Goal: Task Accomplishment & Management: Manage account settings

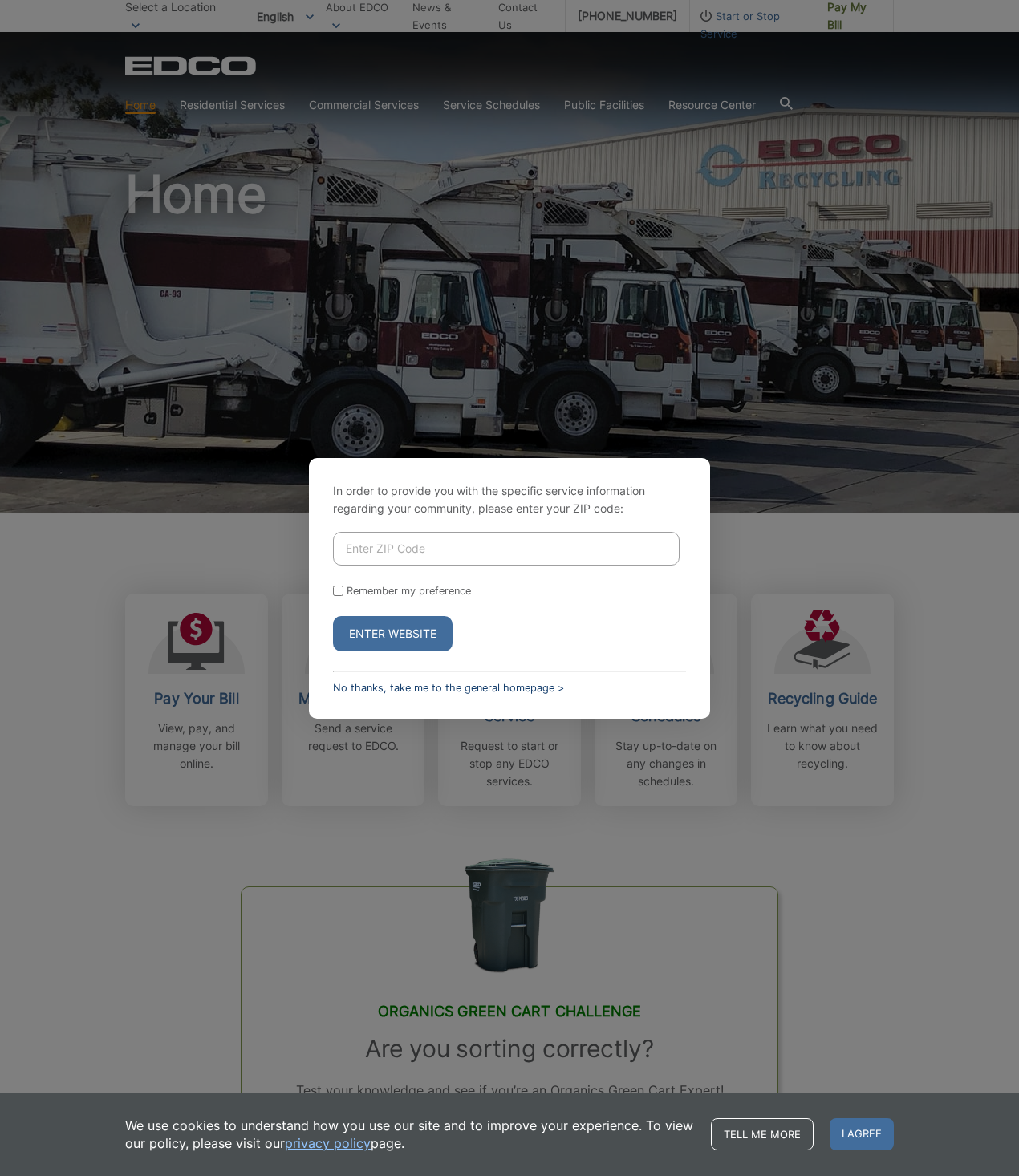
click at [496, 692] on link "No thanks, take me to the general homepage >" at bounding box center [448, 688] width 231 height 12
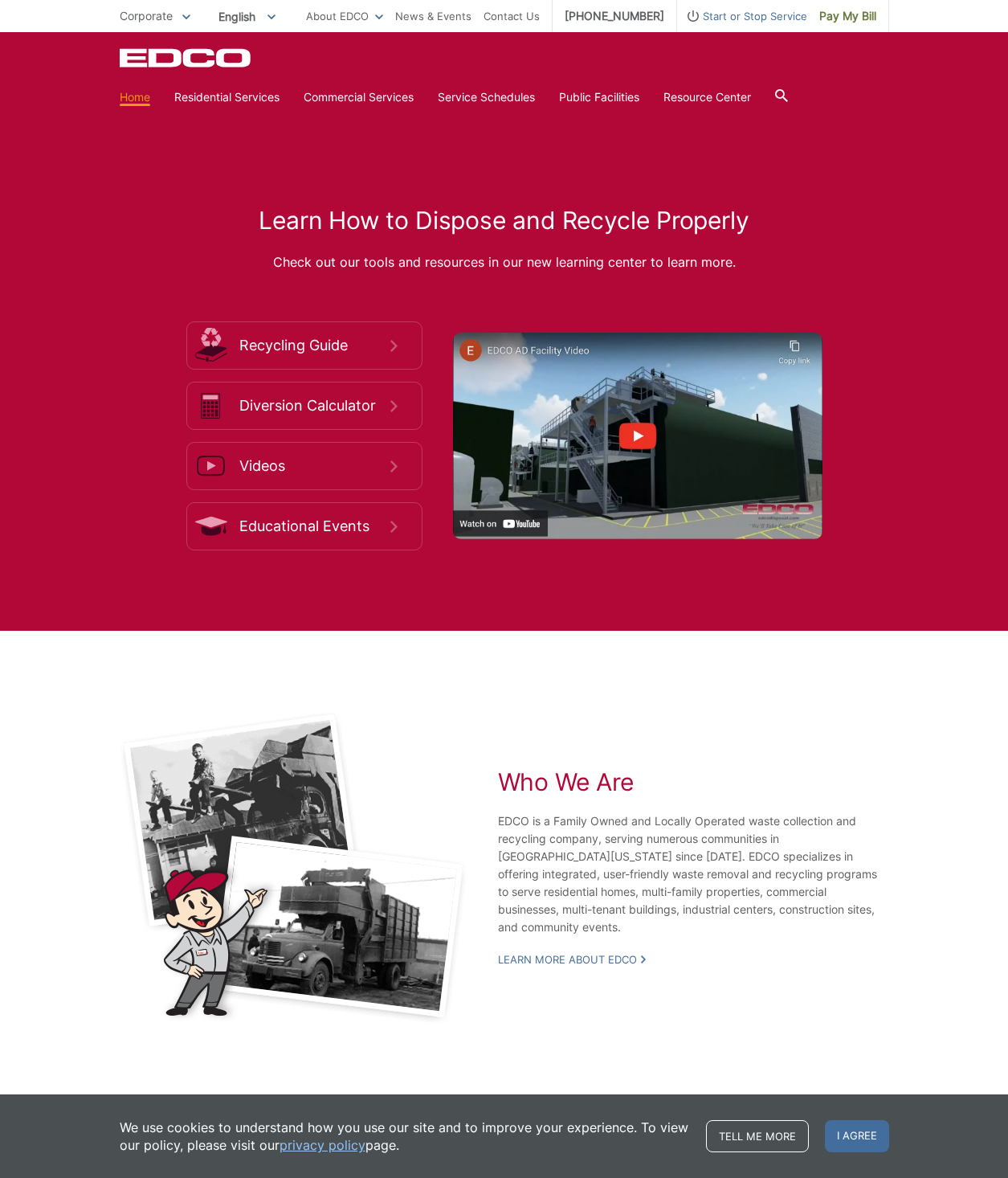
scroll to position [2190, 0]
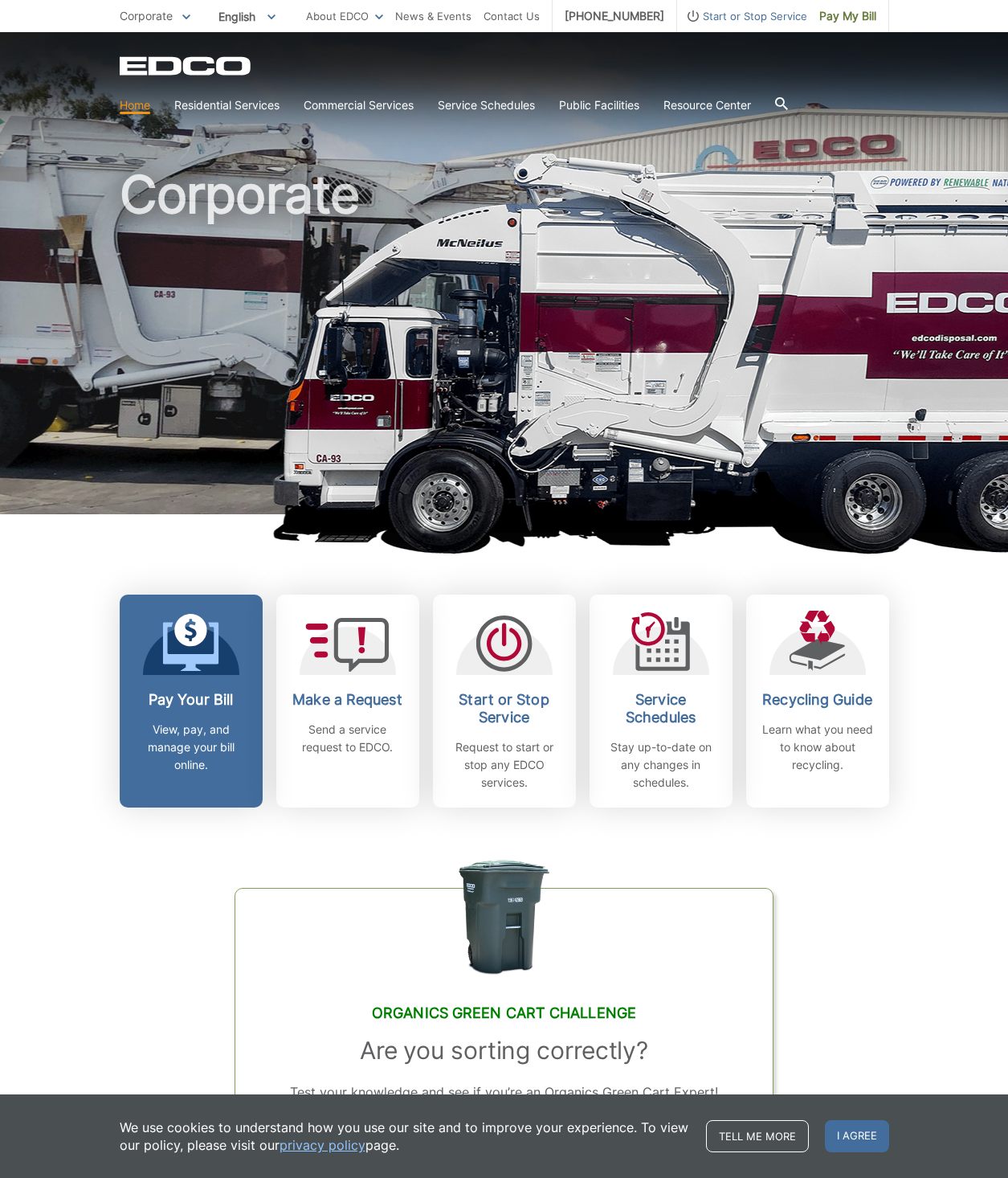
click at [184, 674] on span at bounding box center [190, 644] width 56 height 61
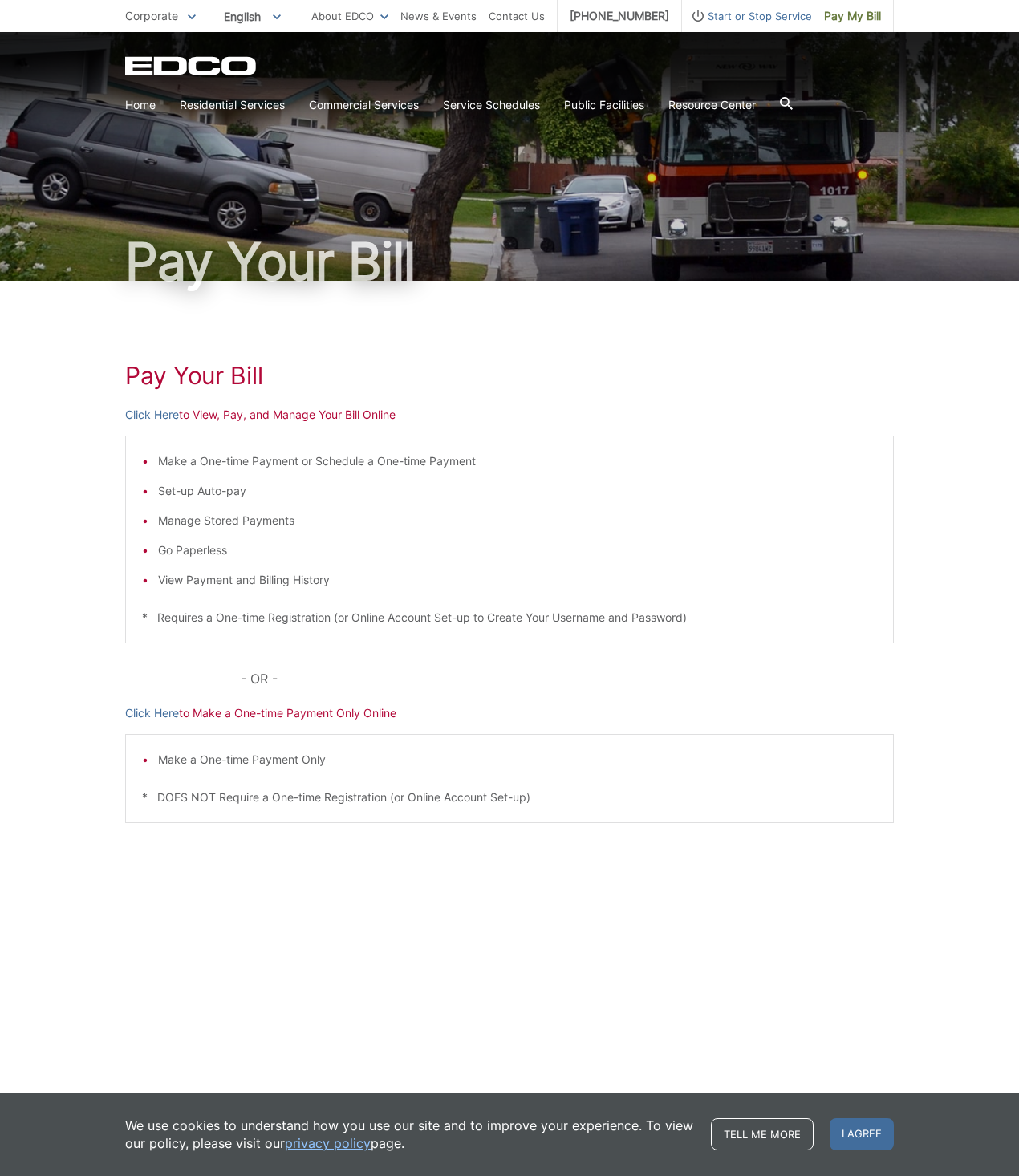
click at [256, 411] on p "Click Here to View, Pay, and Manage Your Bill Online" at bounding box center [509, 414] width 768 height 18
click at [219, 413] on p "Click Here to View, Pay, and Manage Your Bill Online" at bounding box center [509, 414] width 768 height 18
click at [153, 412] on link "Click Here" at bounding box center [152, 414] width 53 height 18
